Goal: Transaction & Acquisition: Purchase product/service

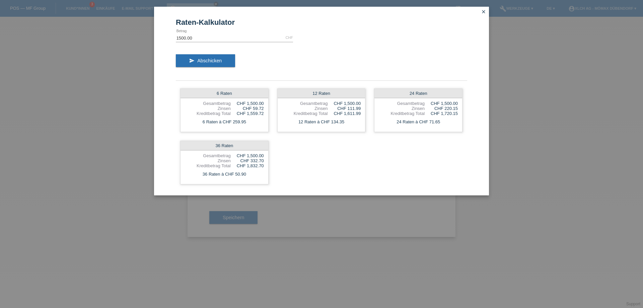
select select "113"
click at [484, 11] on icon "close" at bounding box center [483, 11] width 5 height 5
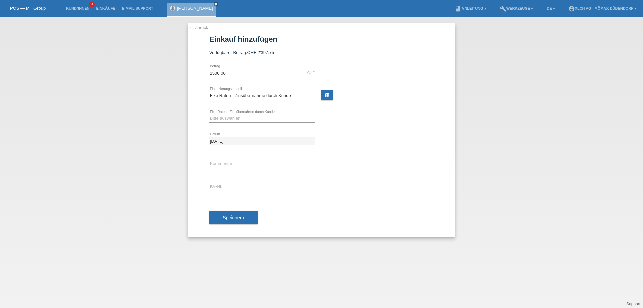
click at [199, 31] on div "← Zurück Einkauf hinzufügen Verfügbarer Betrag: CHF 2'397.75 1500.00 error" at bounding box center [322, 129] width 268 height 213
click at [201, 28] on link "← Zurück" at bounding box center [198, 27] width 19 height 5
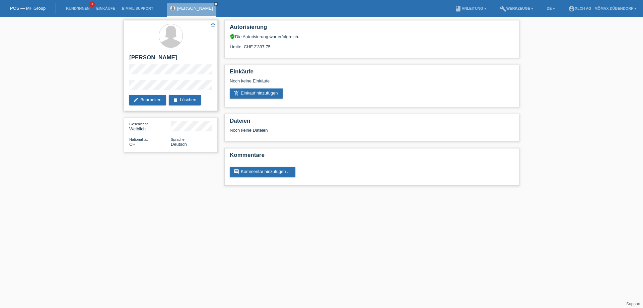
drag, startPoint x: 130, startPoint y: 57, endPoint x: 173, endPoint y: 55, distance: 43.2
click at [173, 55] on h2 "[PERSON_NAME]" at bounding box center [170, 59] width 83 height 10
copy h2 "[PERSON_NAME]"
click at [188, 79] on div "star_border Minire Ahmetaj edit Bearbeiten delete Löschen" at bounding box center [171, 65] width 94 height 91
click at [275, 93] on link "add_shopping_cart Einkauf hinzufügen" at bounding box center [256, 93] width 53 height 10
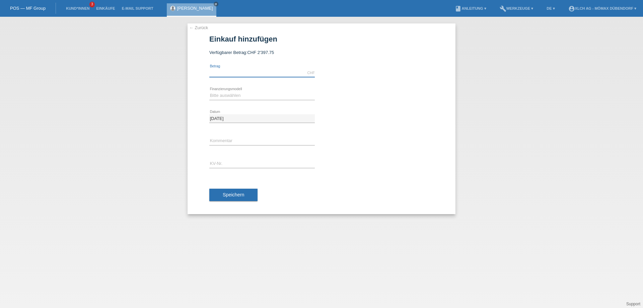
click at [284, 72] on input "text" at bounding box center [262, 73] width 106 height 8
type input "1372.10"
click at [250, 93] on select "Bitte auswählen Kauf auf Rechnung mit Teilzahlungsoption Fixe Raten - Zinsübern…" at bounding box center [262, 95] width 106 height 8
select select "113"
click at [209, 91] on select "Bitte auswählen Kauf auf Rechnung mit Teilzahlungsoption Fixe Raten - Zinsübern…" at bounding box center [262, 95] width 106 height 8
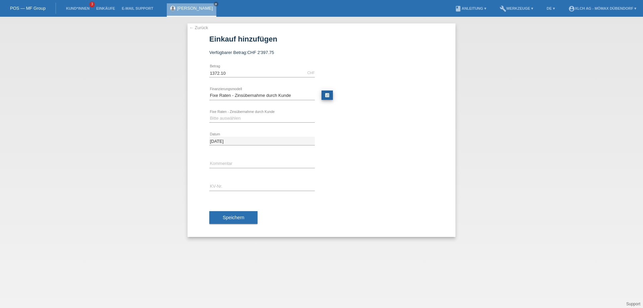
click at [329, 94] on link "calculate" at bounding box center [327, 94] width 11 height 9
type input "1372.10"
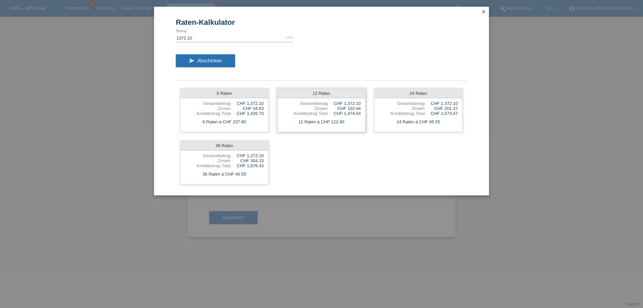
click at [351, 124] on div "12 Raten à CHF 122.90" at bounding box center [322, 122] width 88 height 9
drag, startPoint x: 342, startPoint y: 100, endPoint x: 352, endPoint y: 126, distance: 27.8
click at [352, 126] on div "12 Raten Gesamtbetrag CHF 1,372.10 Zinsen CHF 102.44 Kreditbetrag Total CHF 1,4…" at bounding box center [321, 110] width 88 height 44
click at [352, 126] on div "12 Raten à CHF 122.90" at bounding box center [322, 122] width 88 height 9
drag, startPoint x: 229, startPoint y: 102, endPoint x: 266, endPoint y: 117, distance: 39.7
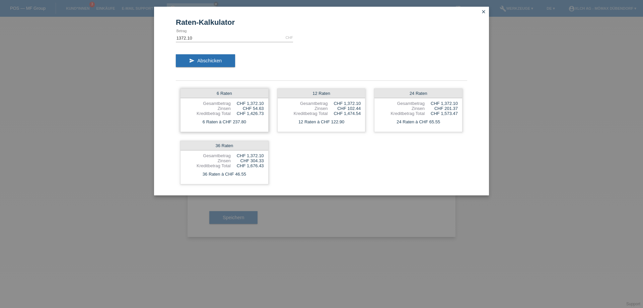
click at [266, 117] on div "6 Raten Gesamtbetrag CHF 1,372.10 Zinsen CHF 54.63 Kreditbetrag Total CHF 1,426…" at bounding box center [224, 110] width 88 height 44
click at [266, 118] on div "6 Raten à CHF 237.80" at bounding box center [225, 122] width 88 height 9
drag, startPoint x: 257, startPoint y: 123, endPoint x: 208, endPoint y: 106, distance: 51.7
click at [208, 106] on div "6 Raten Gesamtbetrag CHF 1,372.10 Zinsen CHF 54.63 Kreditbetrag Total CHF 1,426…" at bounding box center [224, 110] width 88 height 44
click at [217, 117] on div "6 Raten Gesamtbetrag CHF 1,372.10 Zinsen CHF 54.63 Kreditbetrag Total CHF 1,426…" at bounding box center [224, 110] width 88 height 44
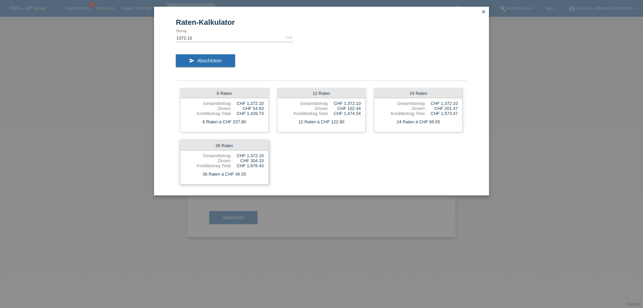
drag, startPoint x: 240, startPoint y: 175, endPoint x: 231, endPoint y: 176, distance: 9.4
click at [231, 176] on div "36 Raten à CHF 46.55" at bounding box center [225, 174] width 88 height 9
click at [486, 11] on icon "close" at bounding box center [483, 11] width 5 height 5
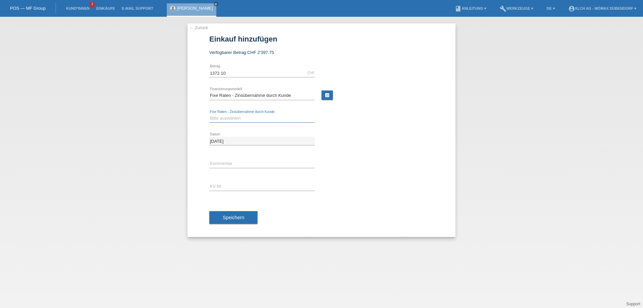
click at [241, 119] on select "Bitte auswählen 6 Raten 12 Raten 24 Raten 36 Raten" at bounding box center [262, 118] width 106 height 8
select select "327"
click at [209, 114] on select "Bitte auswählen 6 Raten 12 Raten 24 Raten 36 Raten" at bounding box center [262, 118] width 106 height 8
click at [236, 188] on input "text" at bounding box center [262, 186] width 106 height 8
type input "DDNDPU"
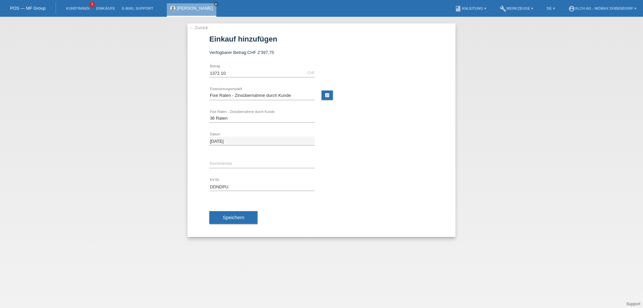
click at [234, 219] on span "Speichern" at bounding box center [233, 217] width 21 height 5
click at [327, 97] on link "calculate" at bounding box center [327, 94] width 11 height 9
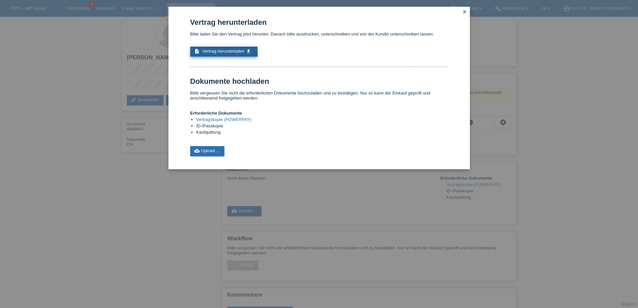
click at [202, 56] on link "description Vertrag herunterladen get_app" at bounding box center [223, 52] width 67 height 10
click at [215, 155] on link "cloud_upload Upload ..." at bounding box center [207, 151] width 34 height 10
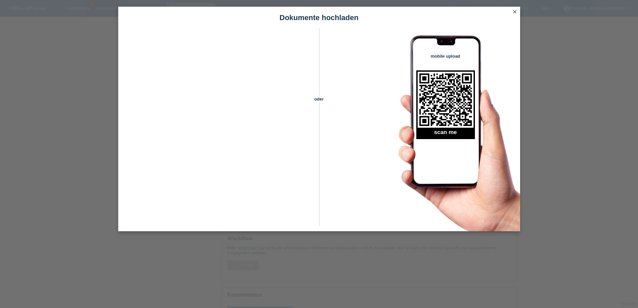
click at [513, 12] on icon "close" at bounding box center [514, 11] width 5 height 5
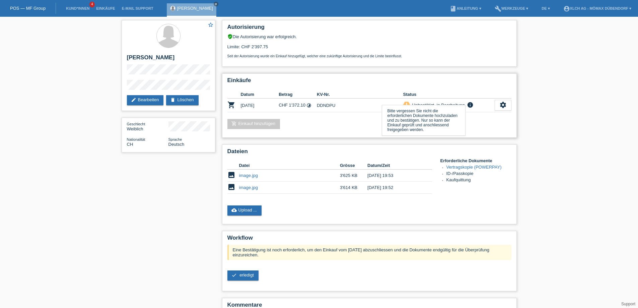
click at [470, 103] on icon "info" at bounding box center [470, 104] width 8 height 7
click at [253, 126] on link "add_shopping_cart Einkauf hinzufügen" at bounding box center [253, 124] width 53 height 10
click at [251, 108] on td "[DATE]" at bounding box center [260, 105] width 38 height 14
click at [232, 104] on icon "shopping_cart" at bounding box center [231, 105] width 8 height 8
click at [475, 103] on div "priority_high Unbestätigt, in Bearbeitung info Bitte vergessen Sie nicht die er…" at bounding box center [448, 105] width 91 height 8
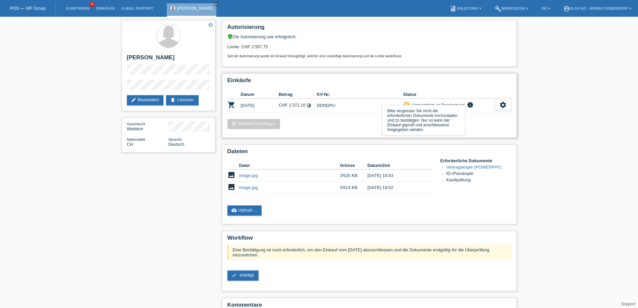
click at [467, 103] on icon "info" at bounding box center [470, 104] width 8 height 7
click at [469, 104] on icon "info" at bounding box center [470, 104] width 8 height 7
click at [504, 105] on icon "settings" at bounding box center [502, 104] width 7 height 7
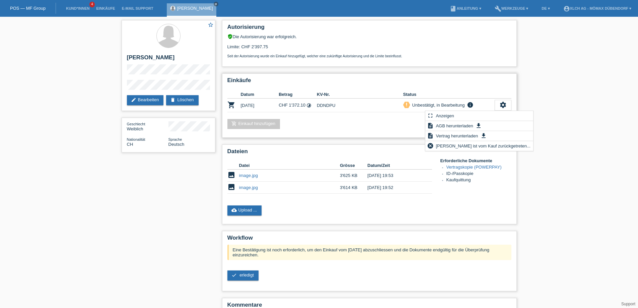
click at [406, 128] on div "add_shopping_cart Einkauf hinzufügen" at bounding box center [369, 124] width 284 height 10
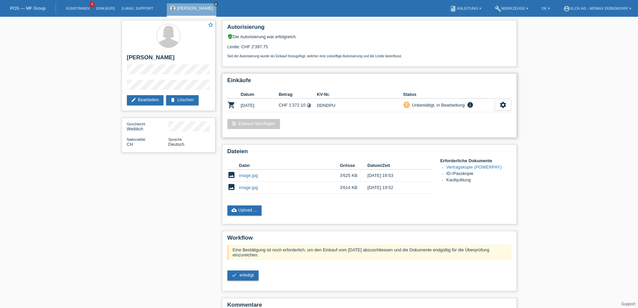
click at [305, 109] on td "CHF 1'372.10 timelapse" at bounding box center [298, 105] width 38 height 14
click at [311, 106] on icon "timelapse" at bounding box center [308, 105] width 5 height 5
click at [275, 104] on td "[DATE]" at bounding box center [260, 105] width 38 height 14
click at [254, 213] on link "cloud_upload Upload ..." at bounding box center [244, 210] width 34 height 10
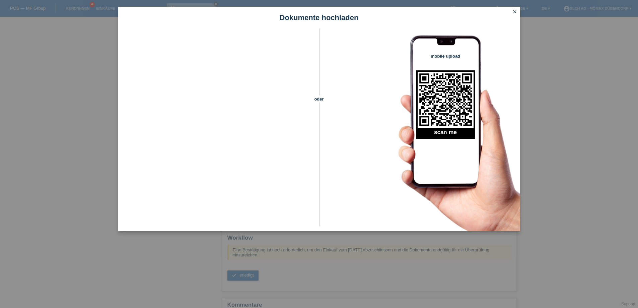
click at [512, 11] on icon "close" at bounding box center [514, 11] width 5 height 5
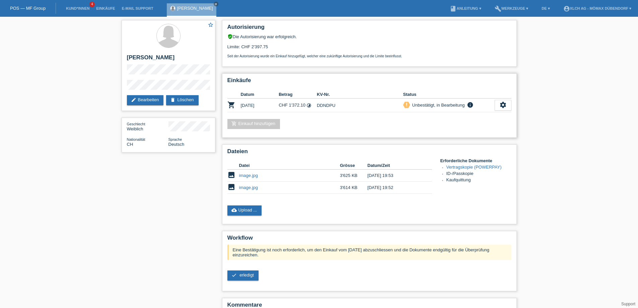
drag, startPoint x: 253, startPoint y: 107, endPoint x: 264, endPoint y: 107, distance: 11.1
click at [253, 107] on td "[DATE]" at bounding box center [260, 105] width 38 height 14
click at [463, 100] on td "priority_high Unbestätigt, in Bearbeitung info Bitte vergessen Sie nicht die er…" at bounding box center [448, 105] width 91 height 14
click at [468, 102] on icon "info" at bounding box center [470, 104] width 8 height 7
click at [504, 106] on icon "settings" at bounding box center [502, 104] width 7 height 7
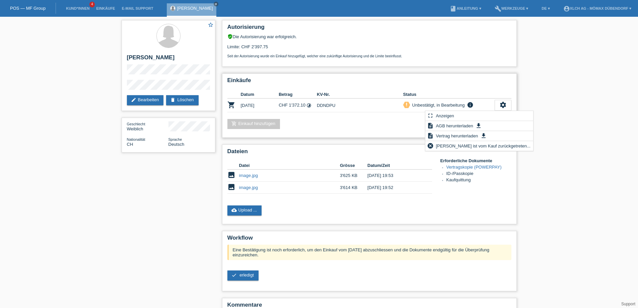
click at [391, 123] on div "add_shopping_cart Einkauf hinzufügen" at bounding box center [369, 124] width 284 height 10
click at [290, 108] on td "CHF 1'372.10 timelapse" at bounding box center [298, 105] width 38 height 14
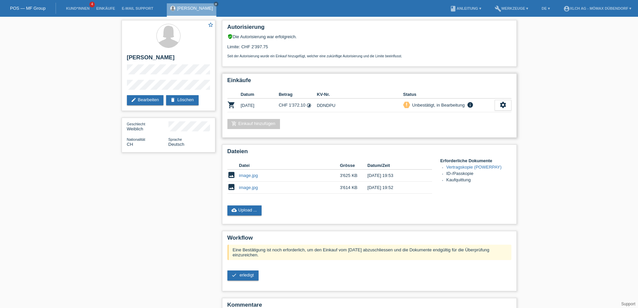
click at [342, 119] on div "Einkäufe Datum Betrag KV-Nr. Status shopping_cart 27.08.2025 CHF 1'372.10 timel…" at bounding box center [369, 105] width 295 height 64
click at [260, 212] on link "cloud_upload Upload ..." at bounding box center [244, 210] width 34 height 10
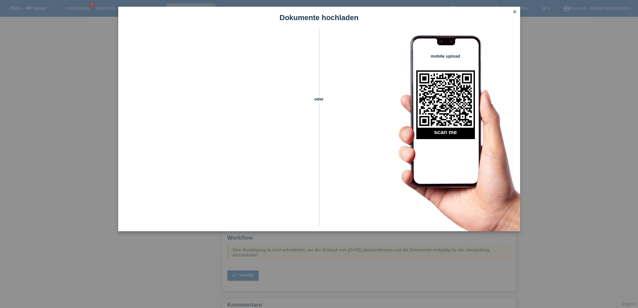
click at [513, 11] on icon "close" at bounding box center [514, 11] width 5 height 5
